Goal: Task Accomplishment & Management: Complete application form

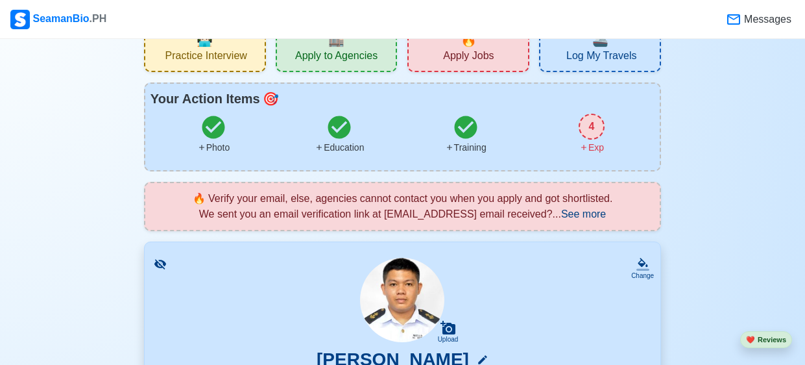
scroll to position [6, 0]
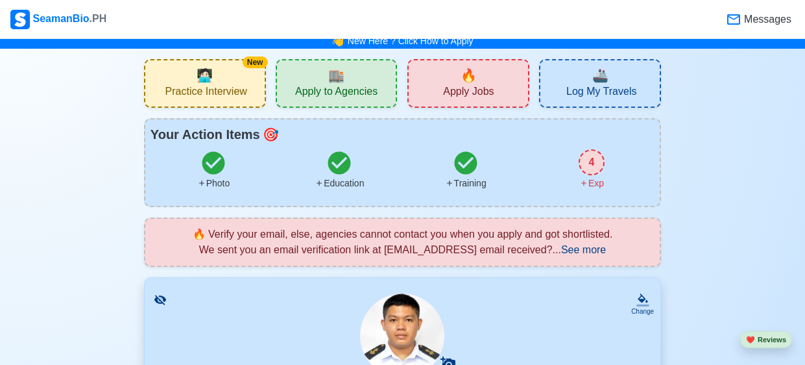
click at [439, 91] on div "🔥 Apply Jobs" at bounding box center [469, 83] width 122 height 49
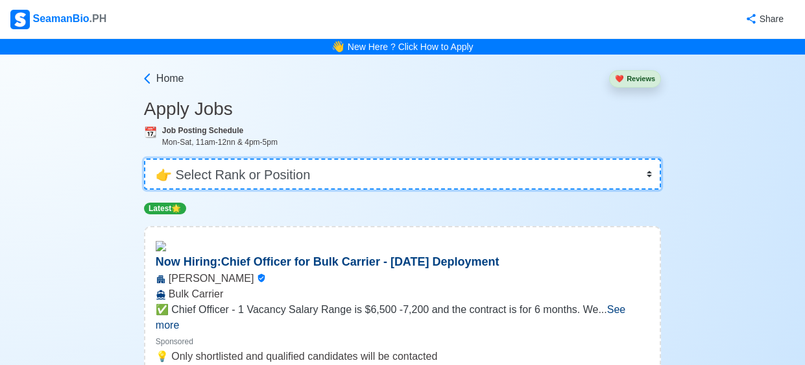
click at [335, 170] on select "👉 Select Rank or Position Master Chief Officer 2nd Officer 3rd Officer Junior O…" at bounding box center [402, 173] width 517 height 31
select select "Cadet"
click at [144, 158] on select "👉 Select Rank or Position Master Chief Officer 2nd Officer 3rd Officer Junior O…" at bounding box center [402, 173] width 517 height 31
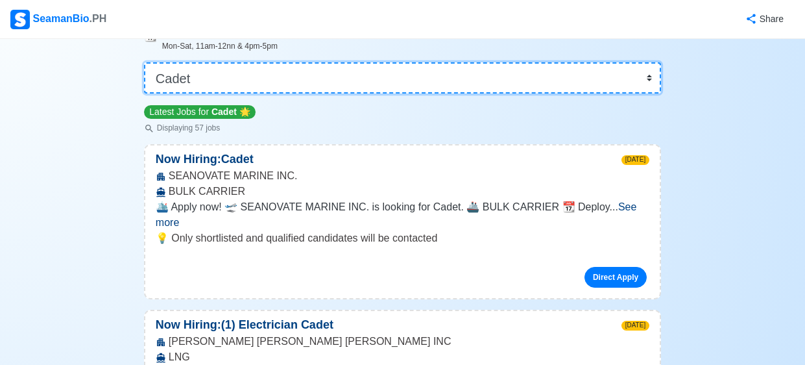
scroll to position [97, 0]
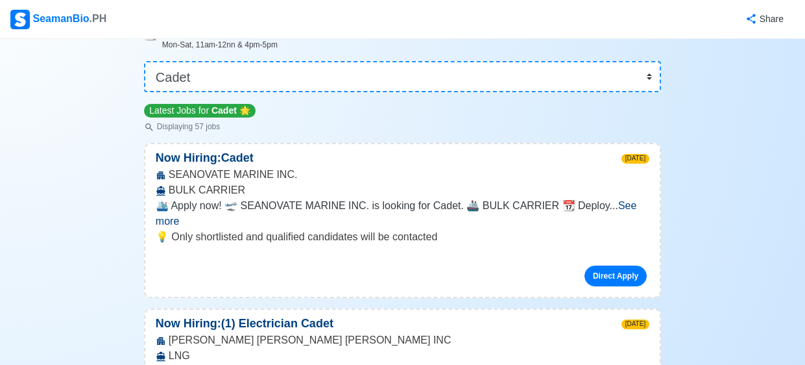
click at [618, 207] on span "See more" at bounding box center [396, 213] width 481 height 27
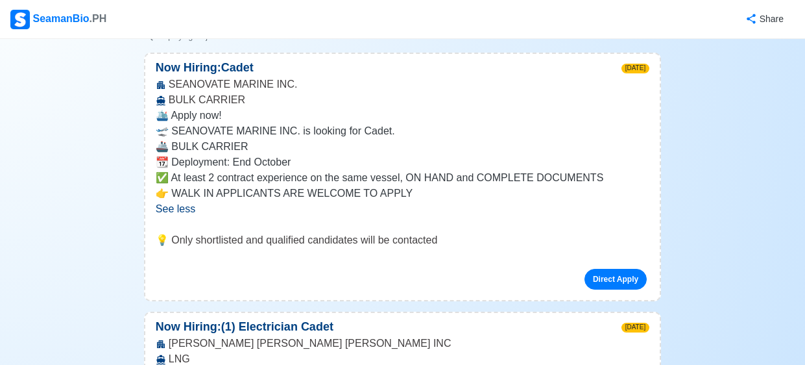
scroll to position [169, 0]
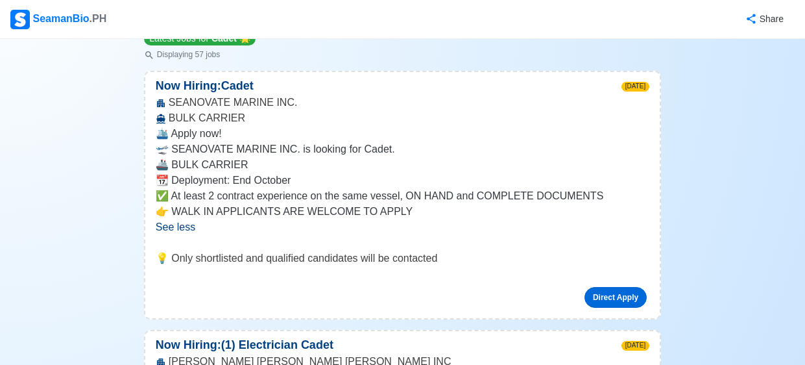
click at [596, 298] on link "Direct Apply" at bounding box center [616, 297] width 62 height 21
